Goal: Task Accomplishment & Management: Manage account settings

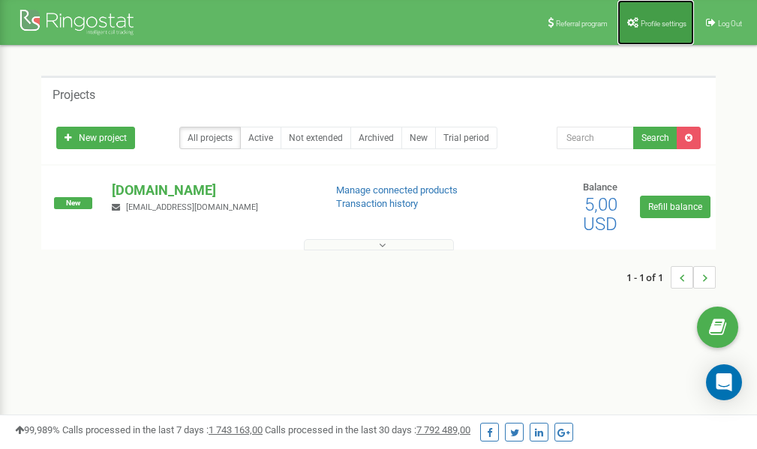
click at [654, 16] on link "Profile settings" at bounding box center [655, 22] width 76 height 45
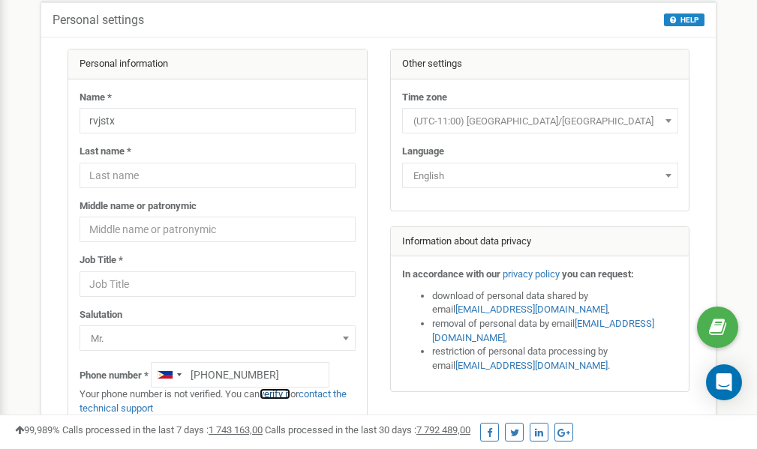
click at [280, 394] on link "verify it" at bounding box center [274, 393] width 31 height 11
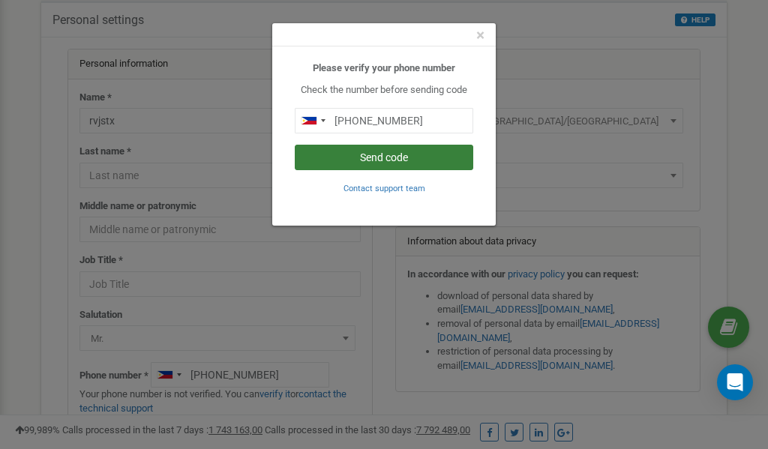
click at [364, 156] on button "Send code" at bounding box center [384, 157] width 178 height 25
